Goal: Find specific page/section: Find specific page/section

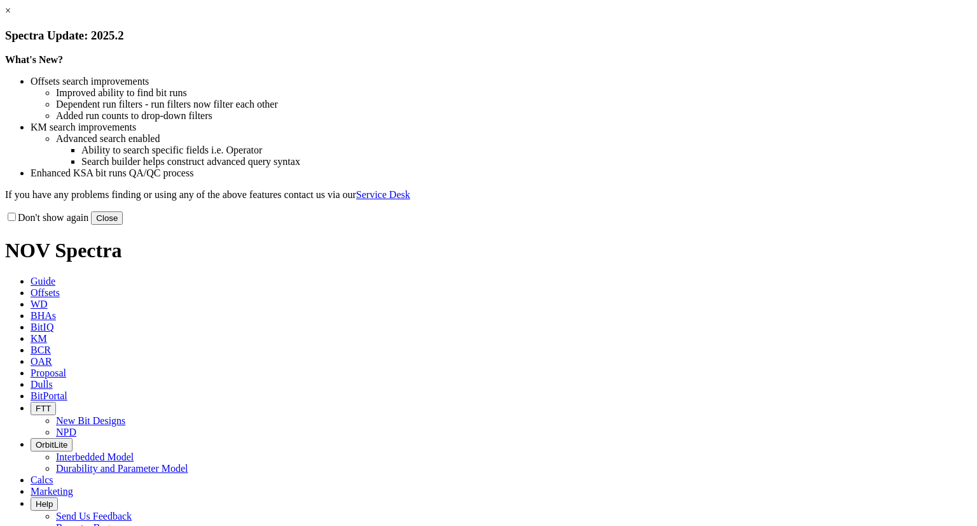
click at [11, 16] on link "×" at bounding box center [8, 10] width 6 height 11
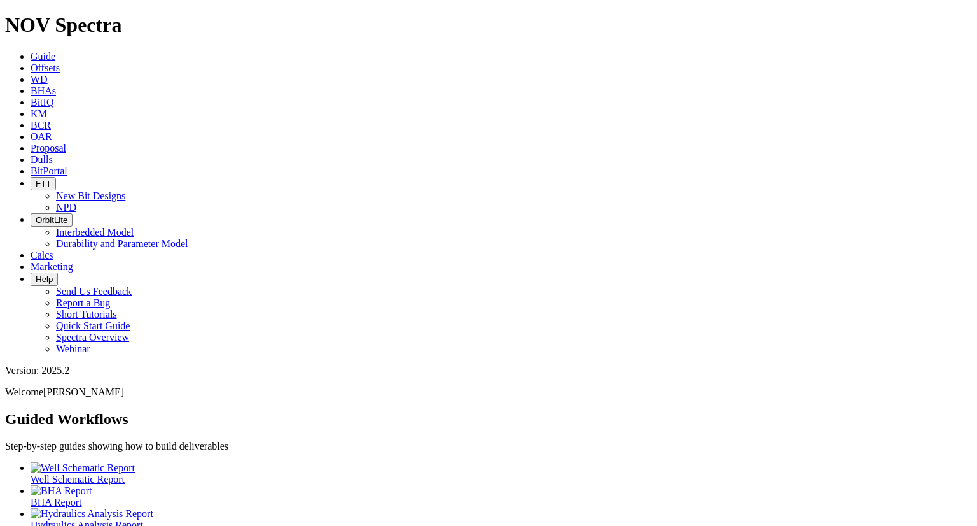
click at [53, 154] on span "Dulls" at bounding box center [42, 159] width 22 height 11
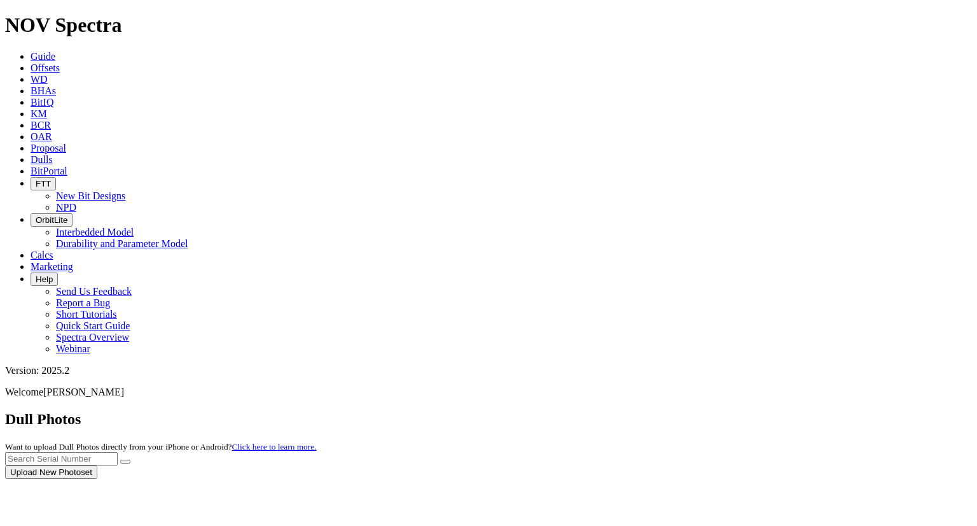
click at [693, 478] on div at bounding box center [488, 478] width 967 height 0
click at [118, 452] on input "text" at bounding box center [61, 458] width 113 height 13
click at [125, 461] on icon "submit" at bounding box center [125, 461] width 0 height 0
click at [118, 452] on input "a3171161" at bounding box center [61, 458] width 113 height 13
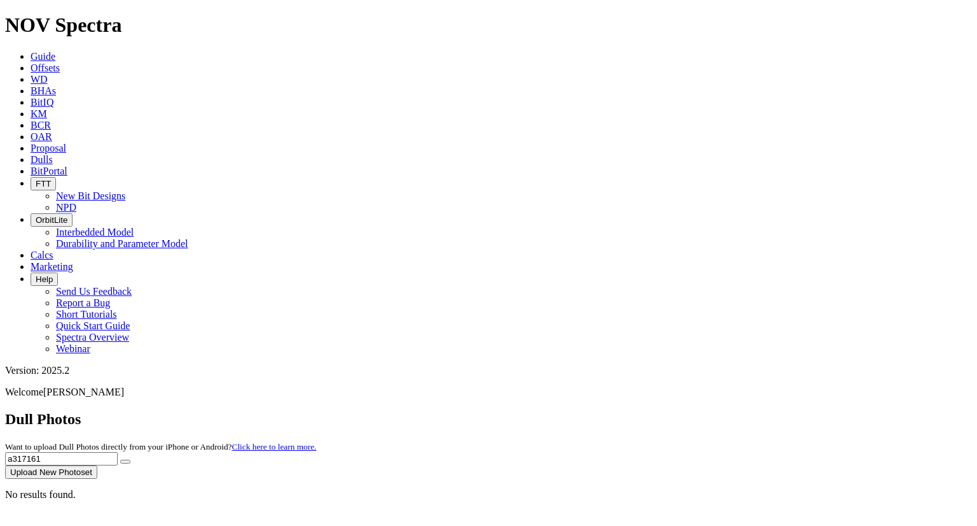
type input "a317161"
click at [125, 461] on icon "submit" at bounding box center [125, 461] width 0 height 0
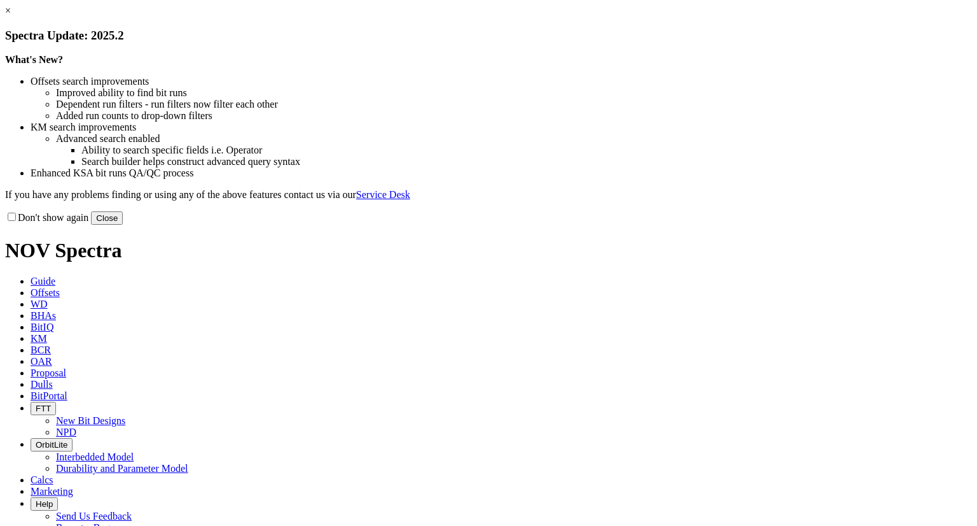
click at [11, 16] on link "×" at bounding box center [8, 10] width 6 height 11
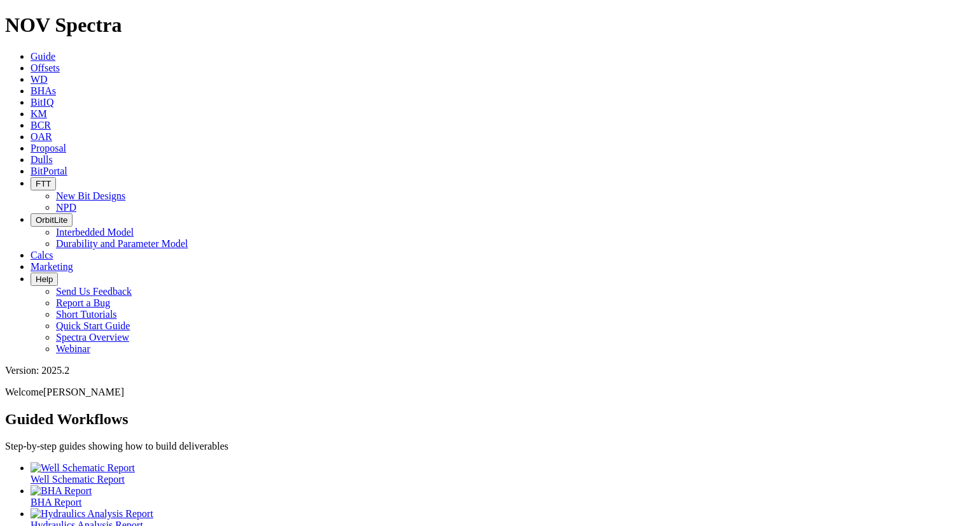
click at [31, 154] on icon at bounding box center [31, 159] width 0 height 11
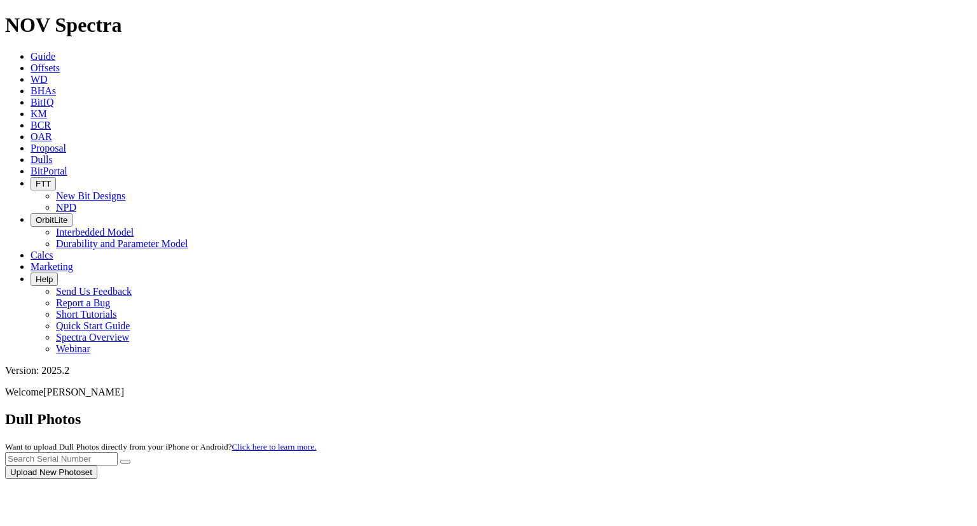
click at [706, 478] on div at bounding box center [488, 478] width 967 height 0
click at [118, 452] on input "text" at bounding box center [61, 458] width 113 height 13
type input "a317161"
click at [130, 459] on button "submit" at bounding box center [125, 461] width 10 height 4
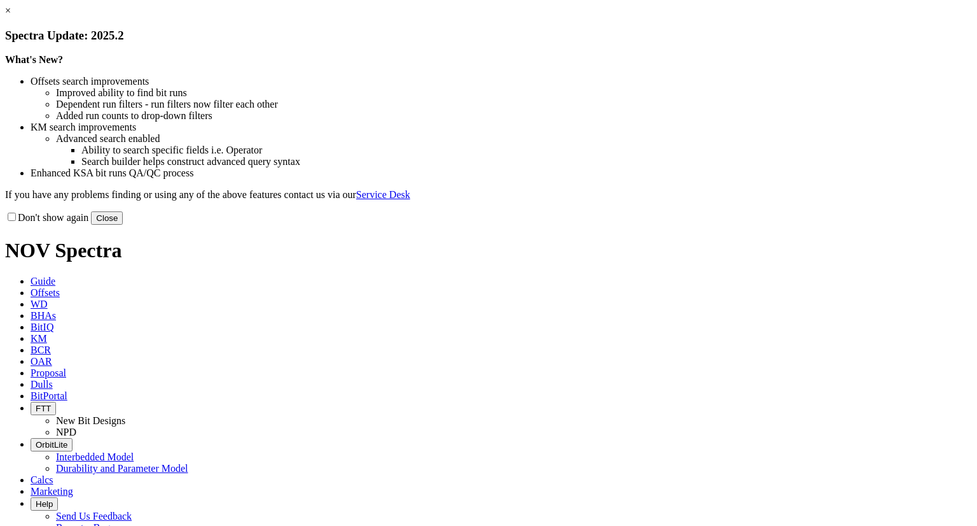
click at [11, 16] on link "×" at bounding box center [8, 10] width 6 height 11
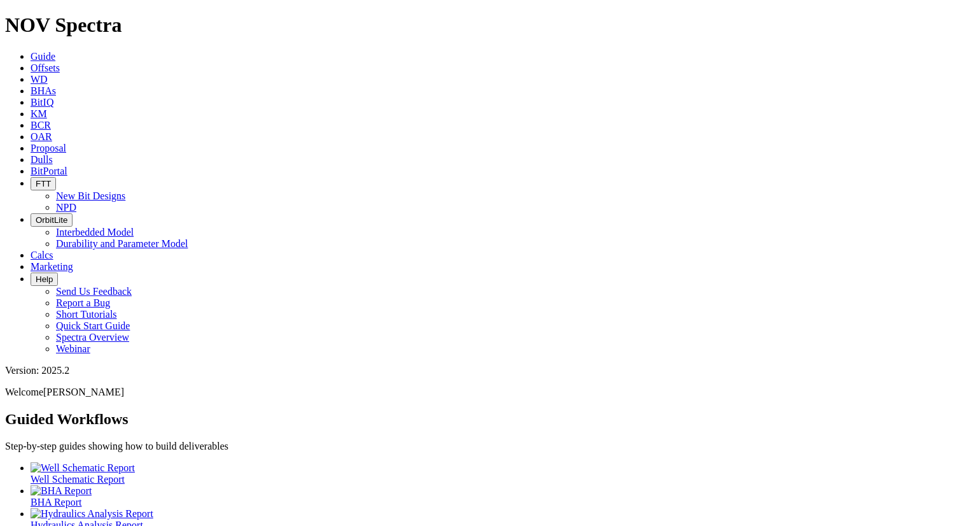
click at [53, 154] on link "Dulls" at bounding box center [42, 159] width 22 height 11
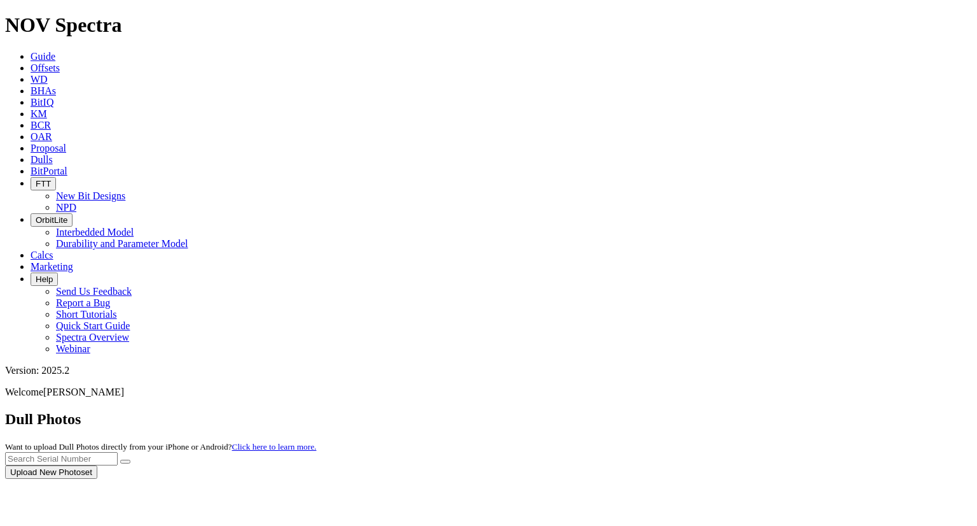
click at [726, 478] on div at bounding box center [488, 478] width 967 height 0
click at [118, 452] on input "text" at bounding box center [61, 458] width 113 height 13
click at [130, 459] on button "submit" at bounding box center [125, 461] width 10 height 4
click at [118, 452] on input "a314987" at bounding box center [61, 458] width 113 height 13
type input "a"
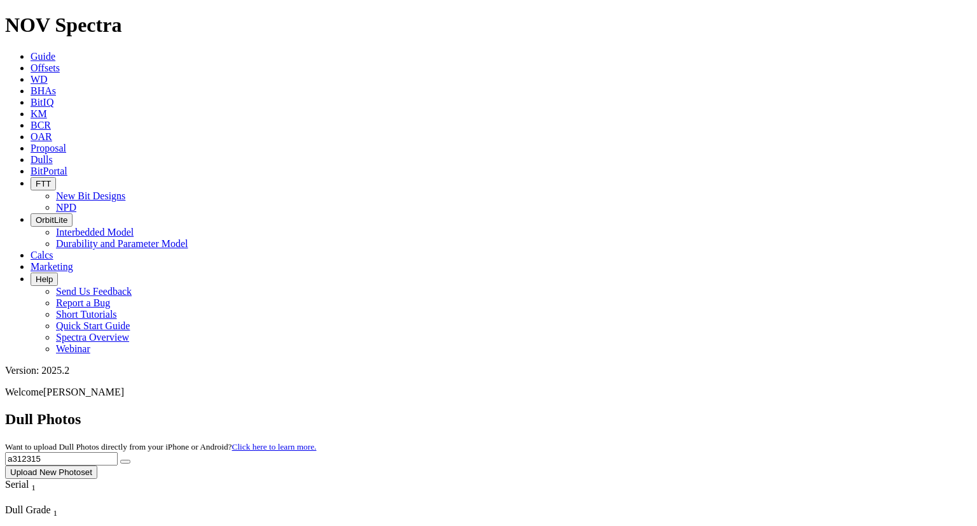
click at [130, 459] on button "submit" at bounding box center [125, 461] width 10 height 4
click at [118, 452] on input "a312315" at bounding box center [61, 458] width 113 height 13
type input "a305178"
click at [130, 459] on button "submit" at bounding box center [125, 461] width 10 height 4
